Goal: Browse casually: Explore the website without a specific task or goal

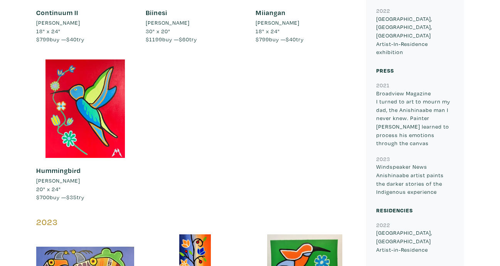
scroll to position [566, 0]
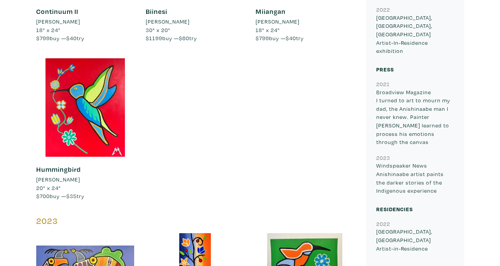
click at [57, 169] on link "Hummingbird" at bounding box center [58, 169] width 45 height 9
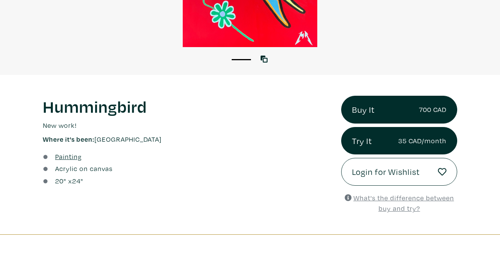
scroll to position [182, 0]
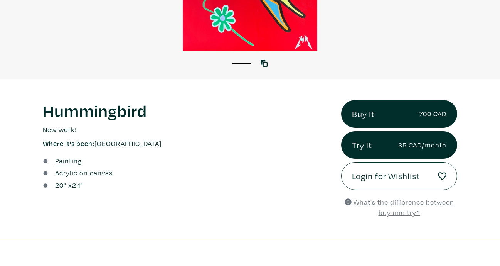
click at [390, 211] on u "What's the difference between buy and try?" at bounding box center [403, 206] width 101 height 19
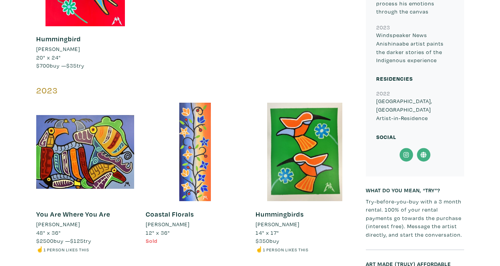
scroll to position [698, 0]
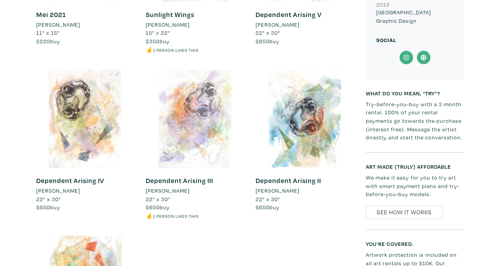
scroll to position [636, 0]
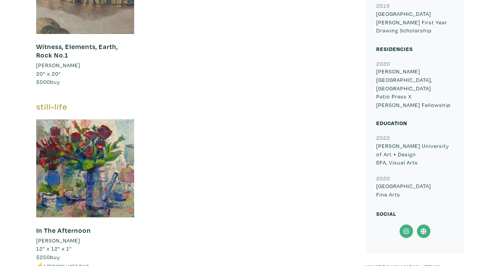
scroll to position [662, 0]
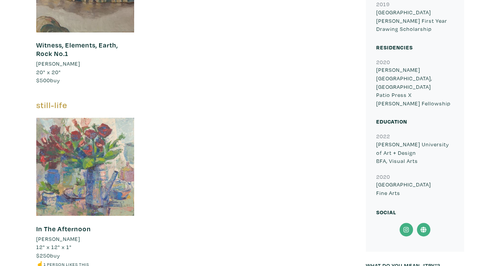
click at [107, 175] on div at bounding box center [85, 166] width 98 height 98
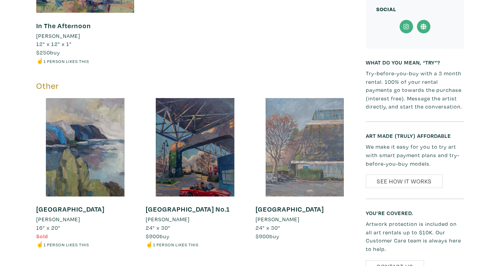
scroll to position [866, 0]
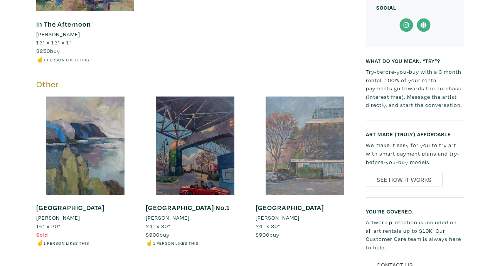
click at [308, 153] on div at bounding box center [305, 145] width 98 height 98
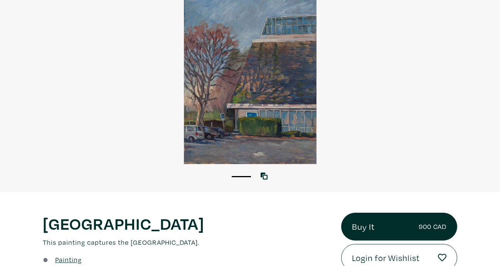
scroll to position [69, 0]
